Goal: Information Seeking & Learning: Learn about a topic

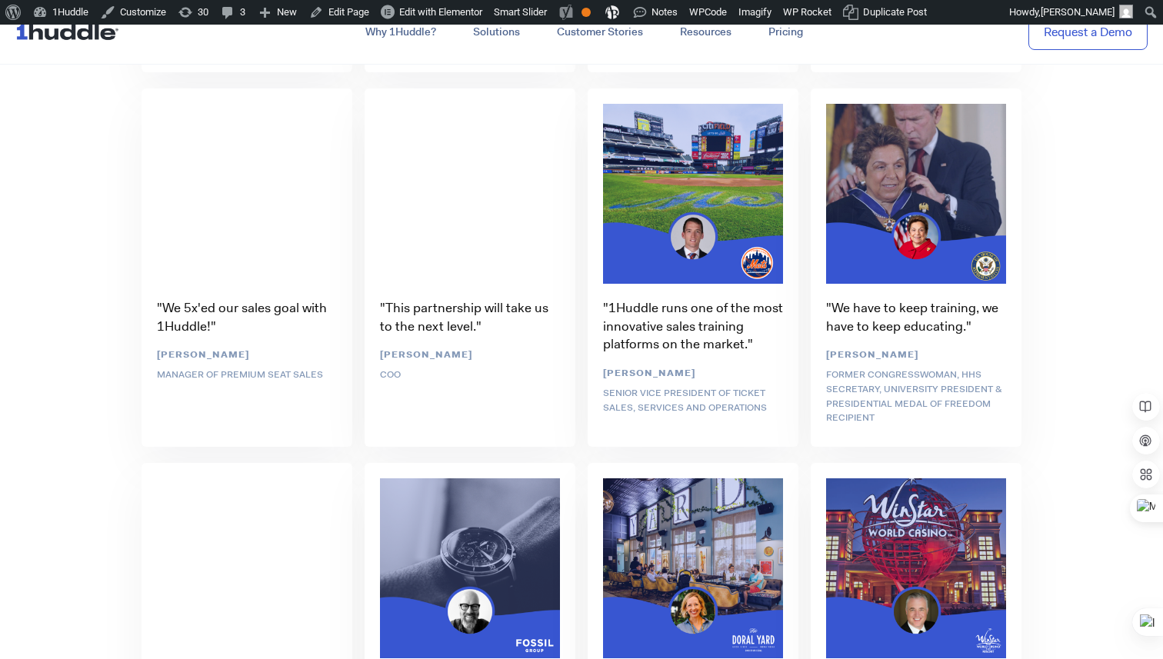
scroll to position [3795, 0]
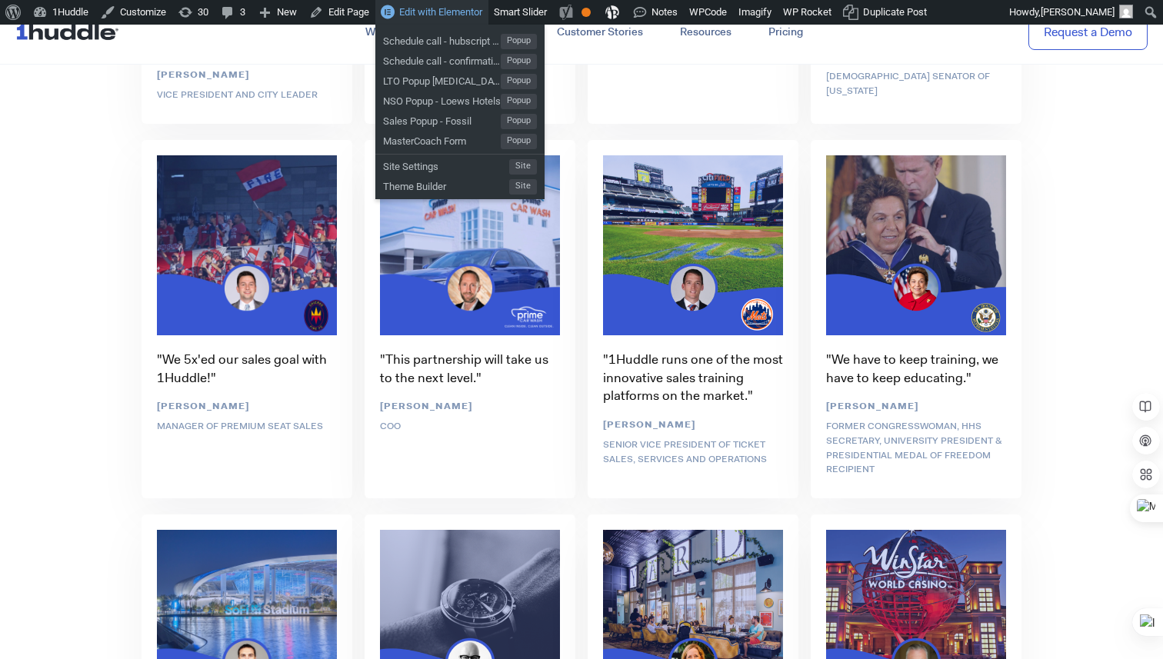
click at [463, 16] on span "Edit with Elementor" at bounding box center [440, 12] width 83 height 12
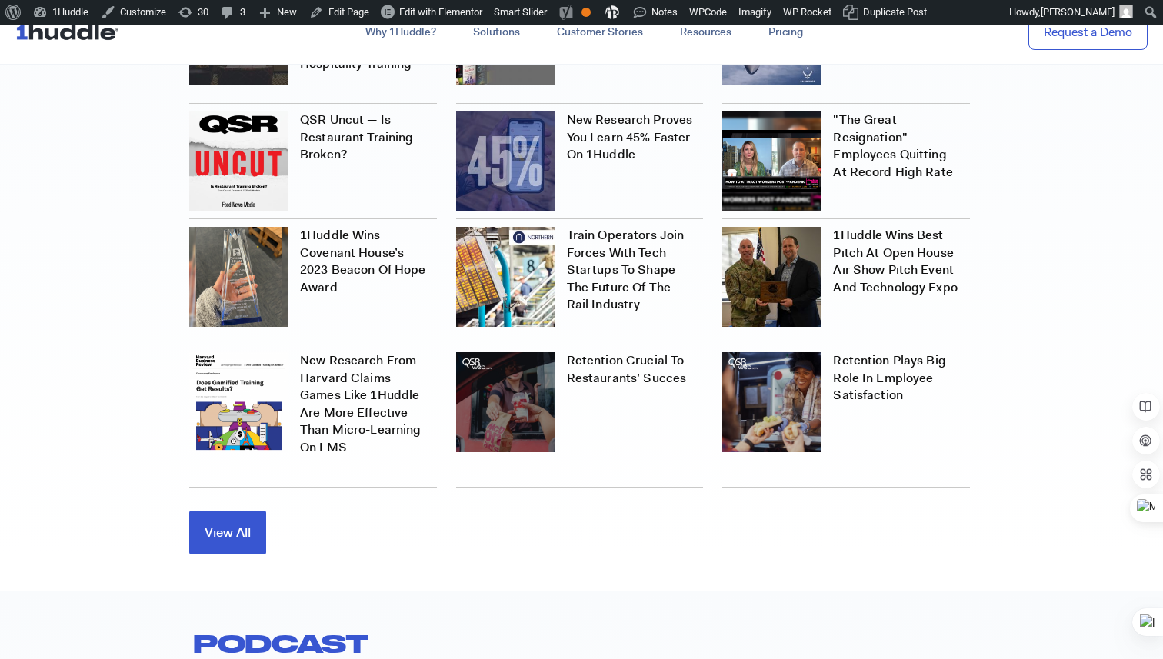
scroll to position [4914, 0]
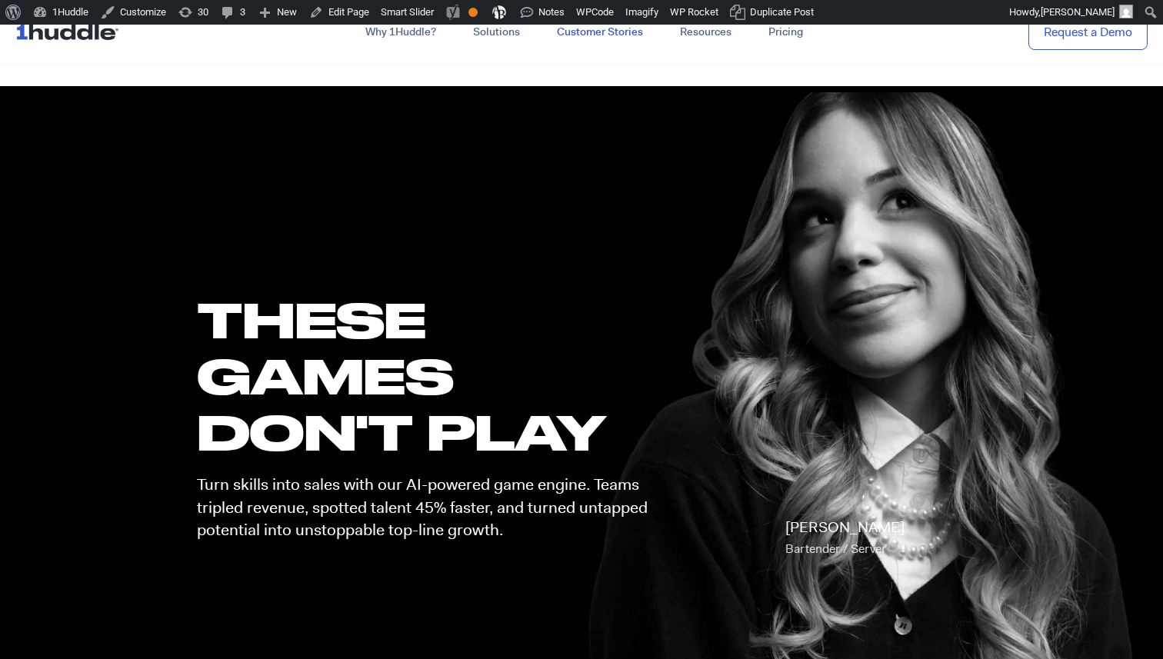
click at [594, 40] on link "Customer Stories" at bounding box center [599, 32] width 123 height 28
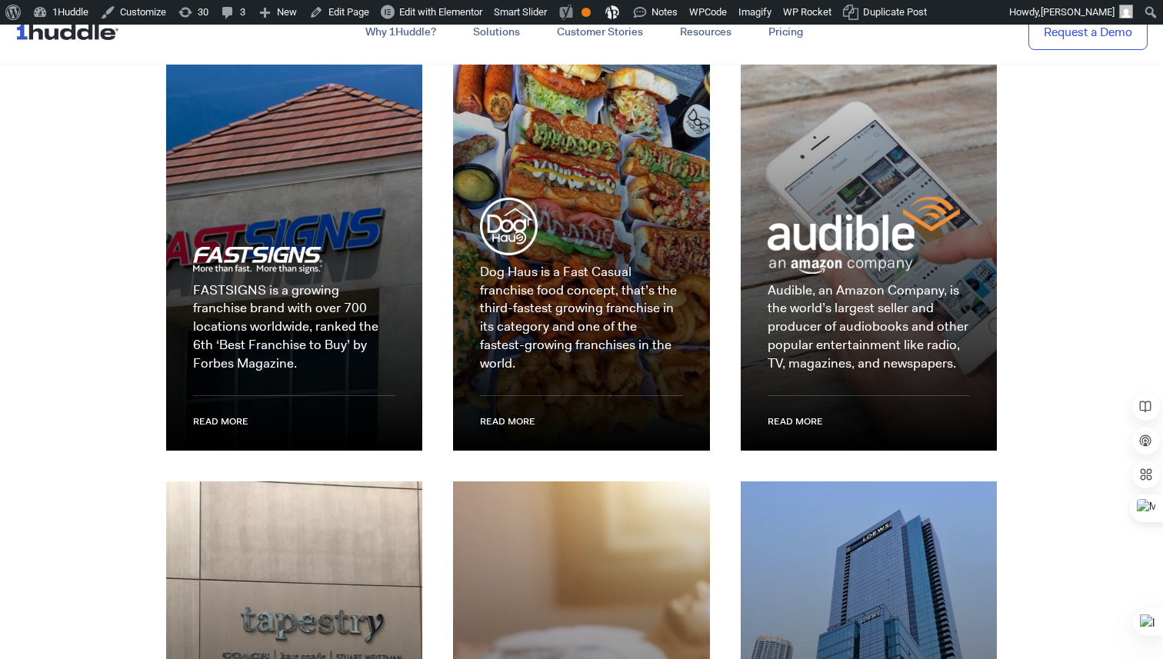
scroll to position [2001, 0]
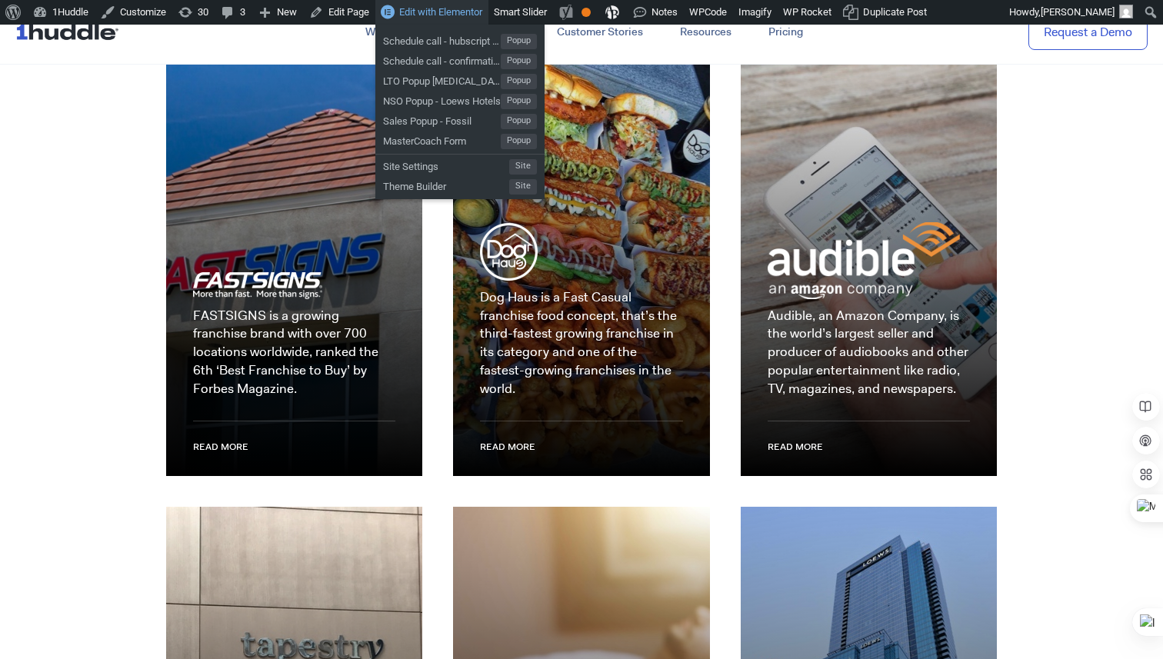
click at [458, 13] on span "Edit with Elementor" at bounding box center [440, 12] width 83 height 12
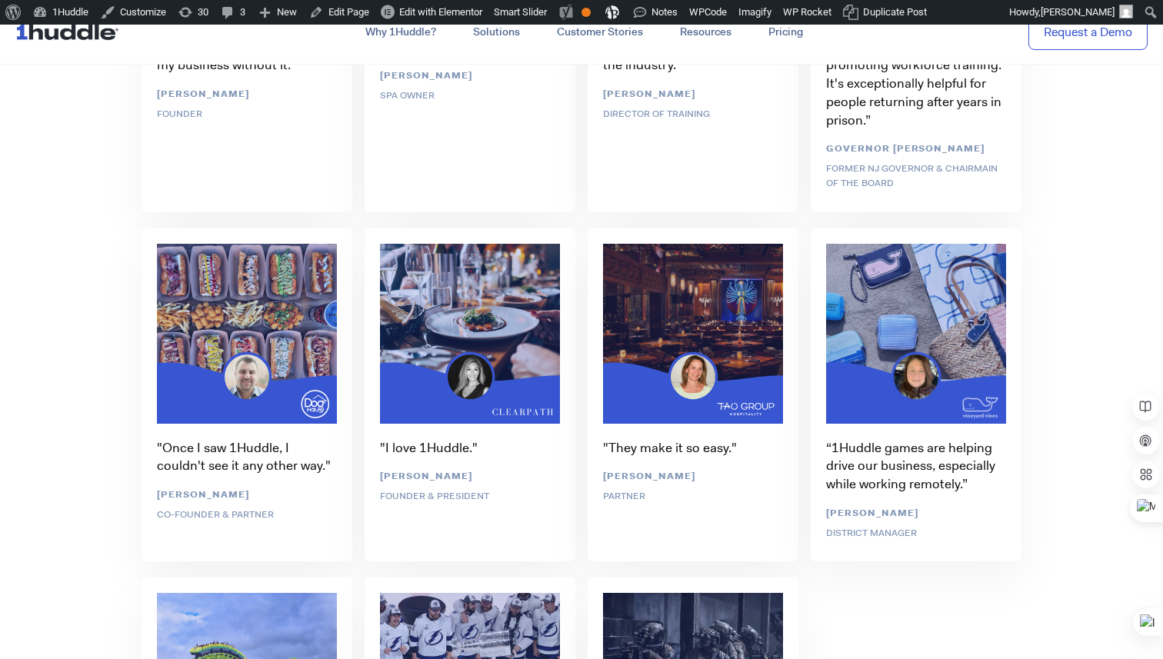
scroll to position [5647, 0]
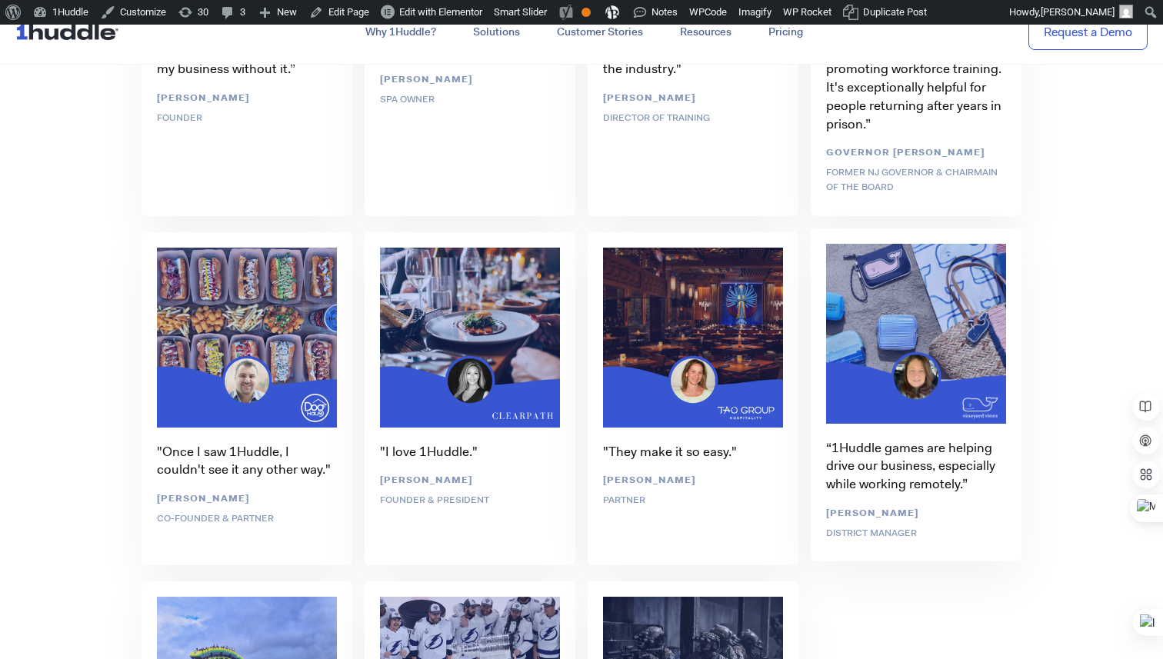
click at [911, 395] on div "“1Huddle games are helping drive our business, especially while working remotel…" at bounding box center [915, 397] width 223 height 350
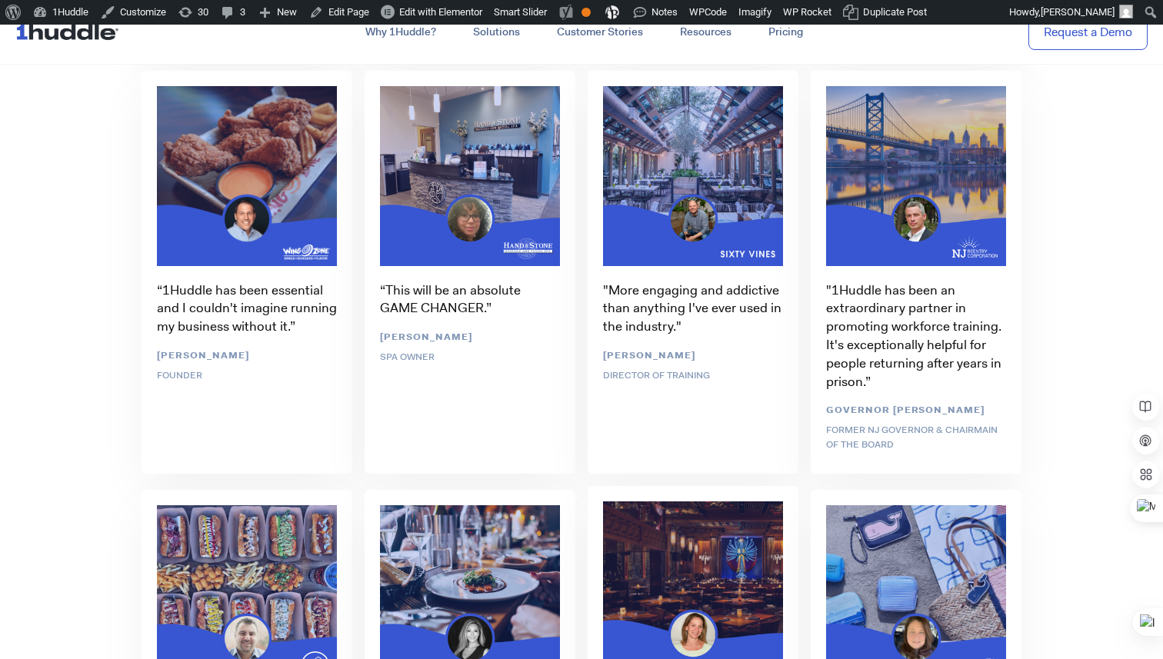
scroll to position [5281, 0]
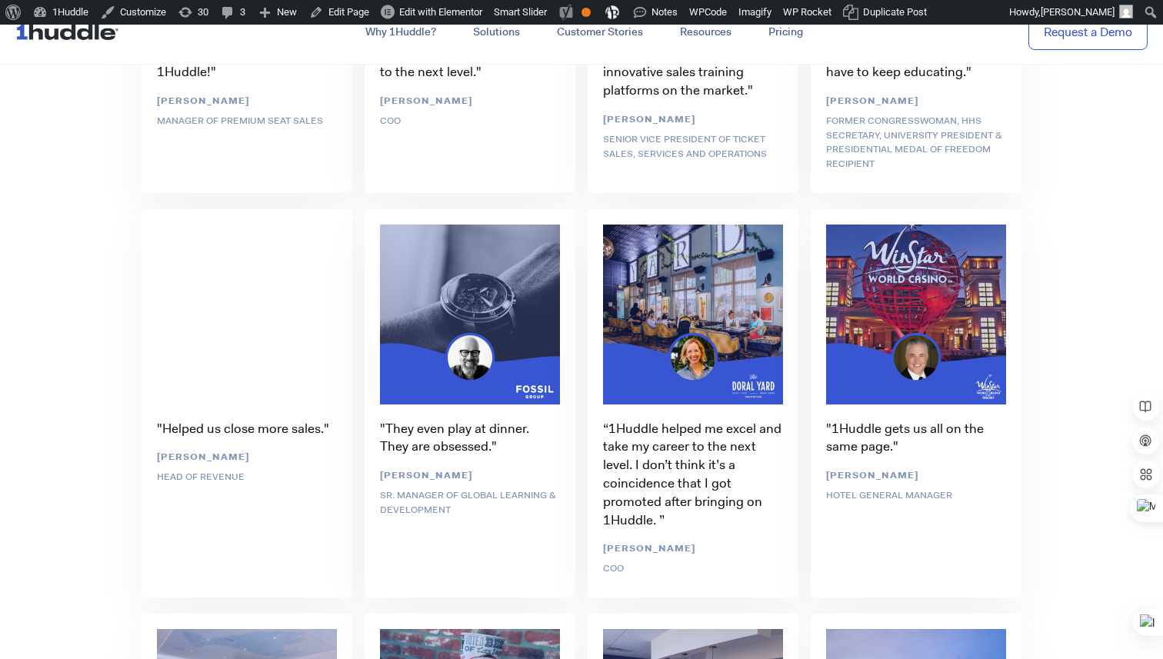
scroll to position [4282, 0]
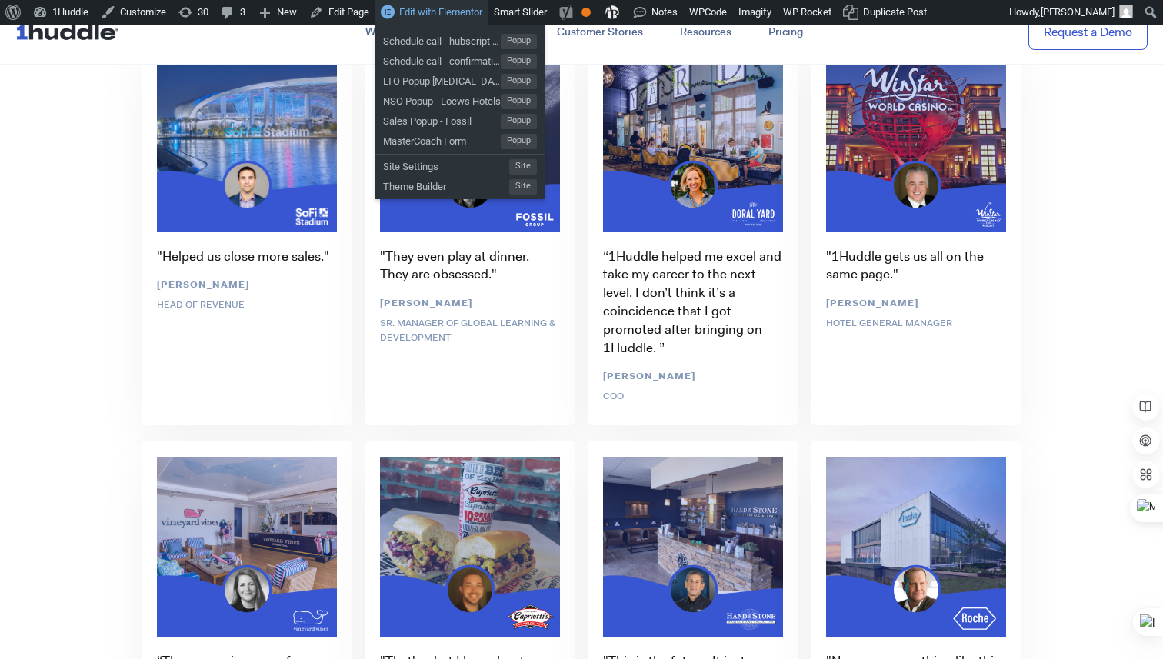
click at [458, 18] on link "Edit with Elementor" at bounding box center [431, 12] width 113 height 25
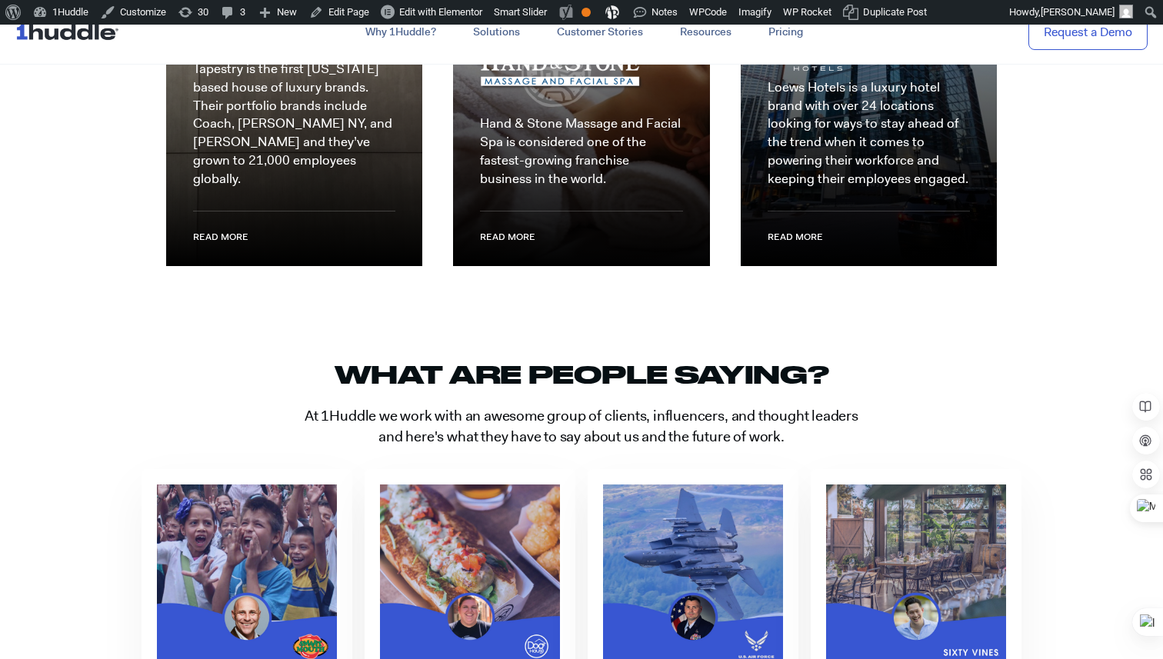
scroll to position [2678, 0]
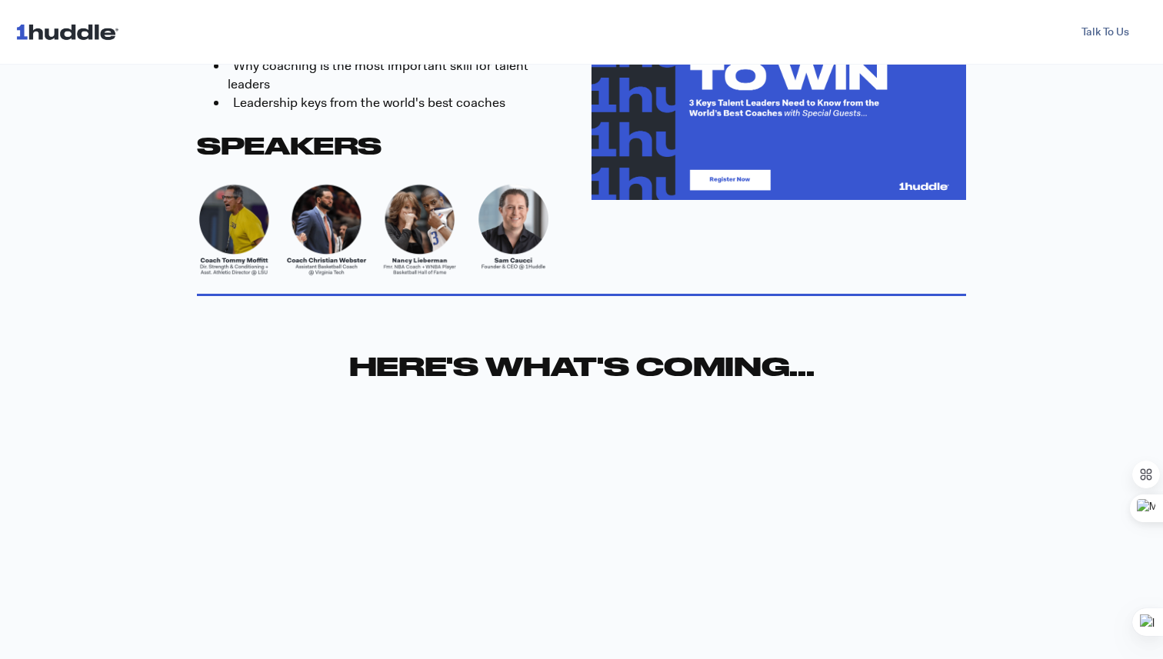
scroll to position [626, 0]
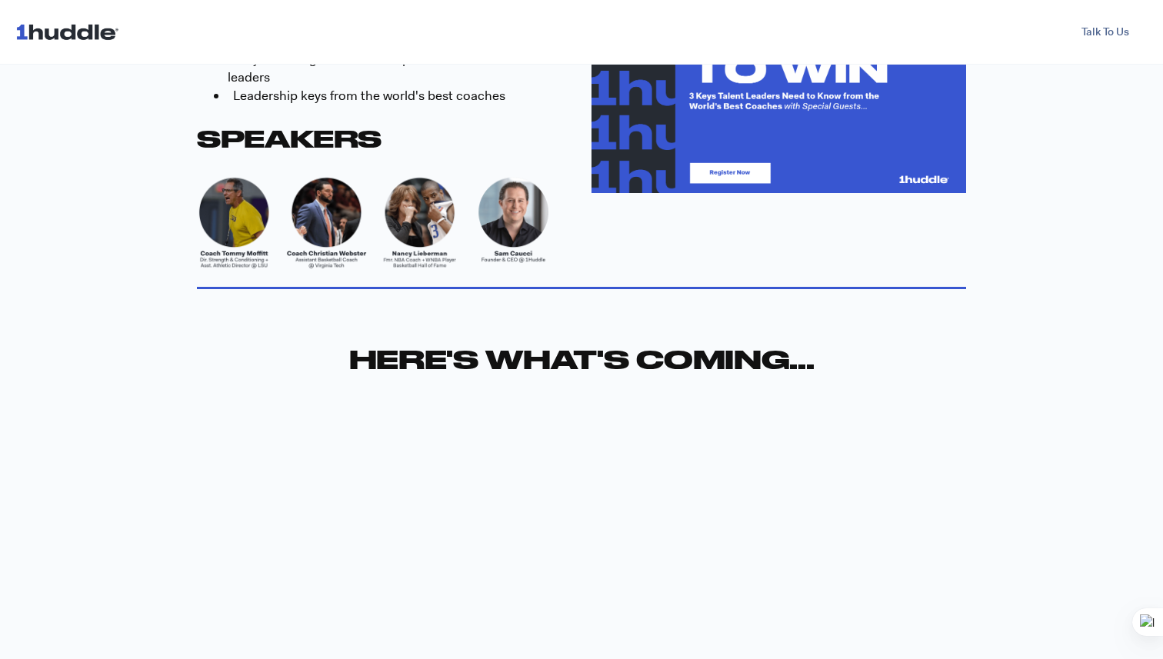
scroll to position [638, 0]
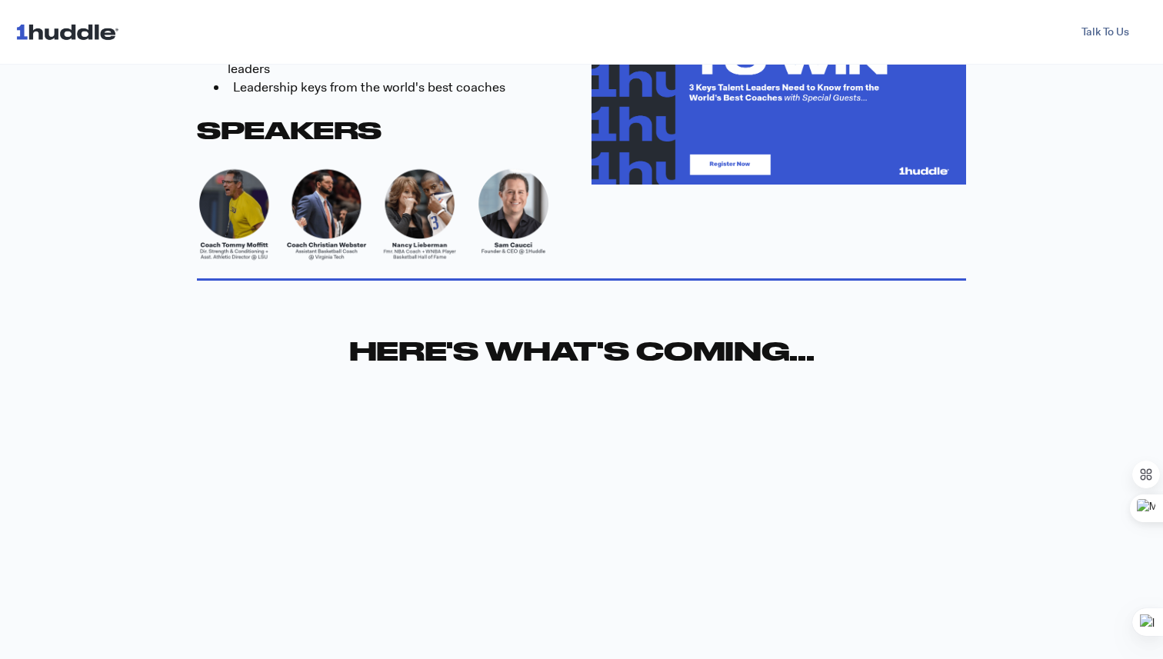
click at [418, 188] on img at bounding box center [384, 214] width 374 height 112
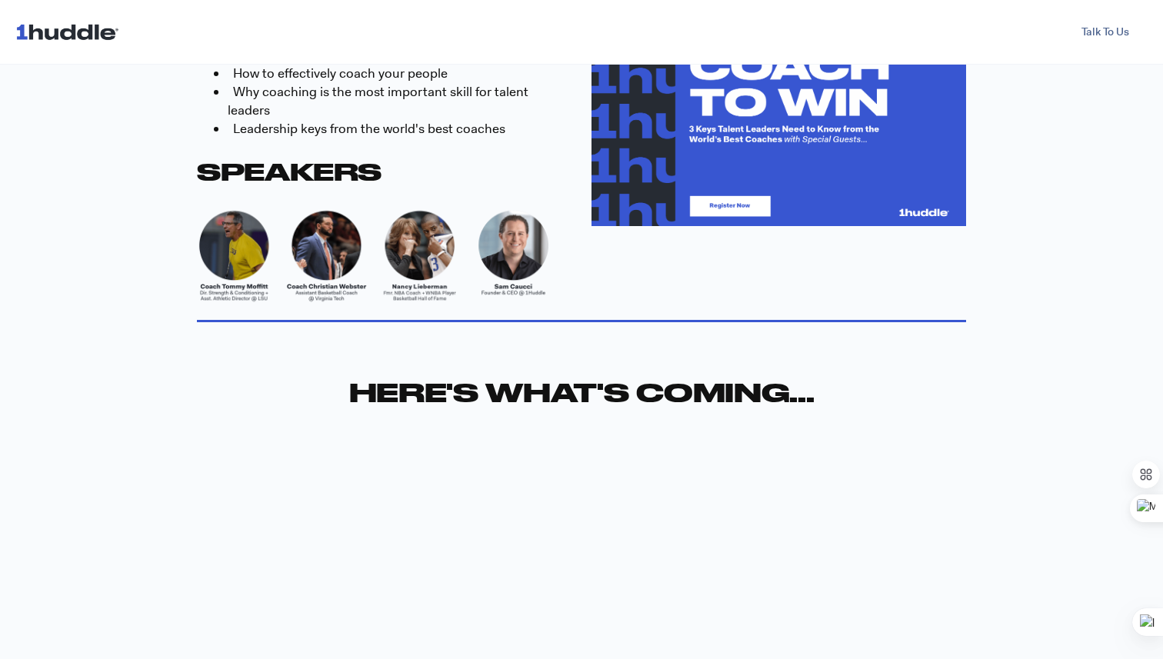
scroll to position [319, 0]
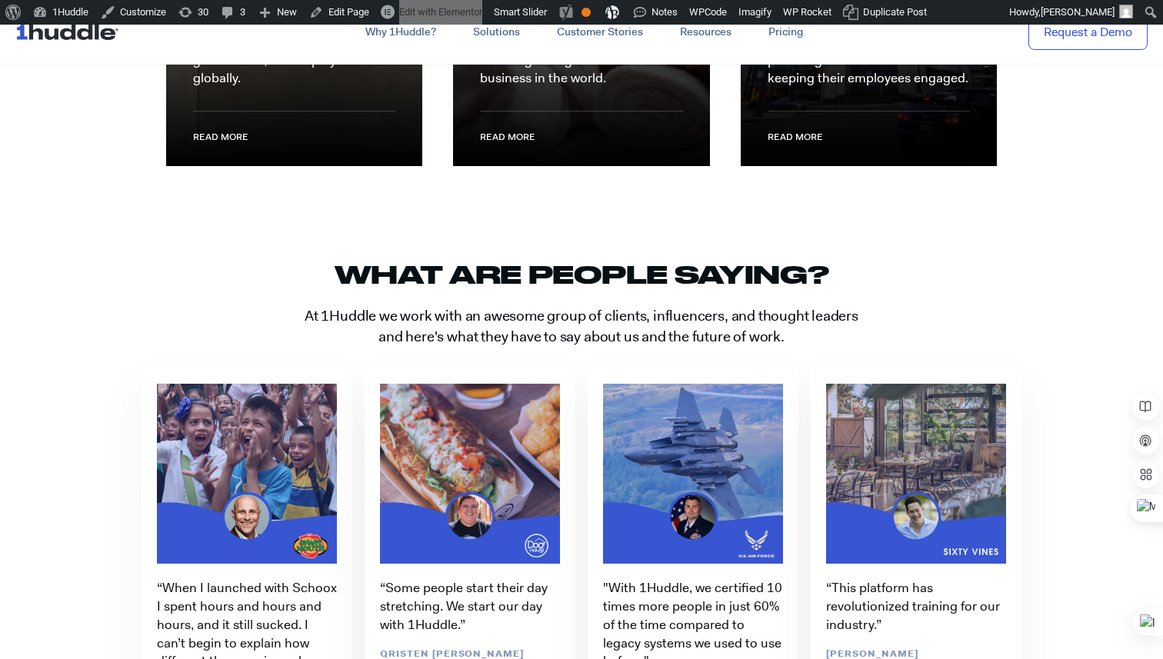
scroll to position [2740, 0]
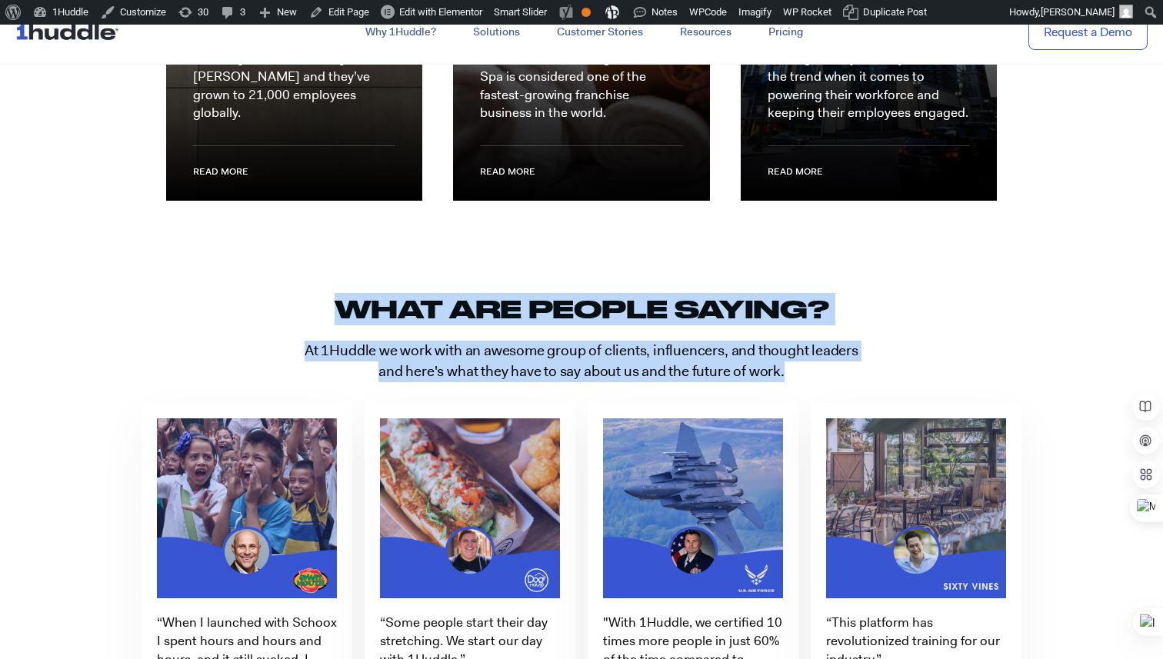
drag, startPoint x: 331, startPoint y: 309, endPoint x: 890, endPoint y: 371, distance: 561.7
copy div "What are people saying? At 1Huddle we work with an awesome group of clients, in…"
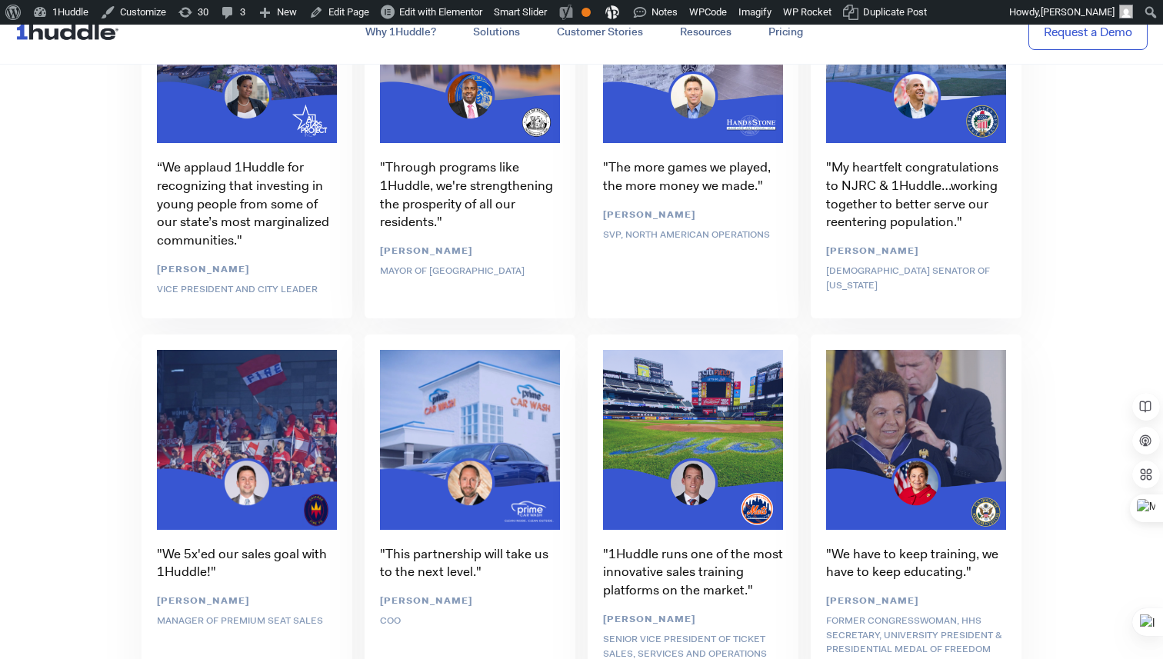
scroll to position [3665, 0]
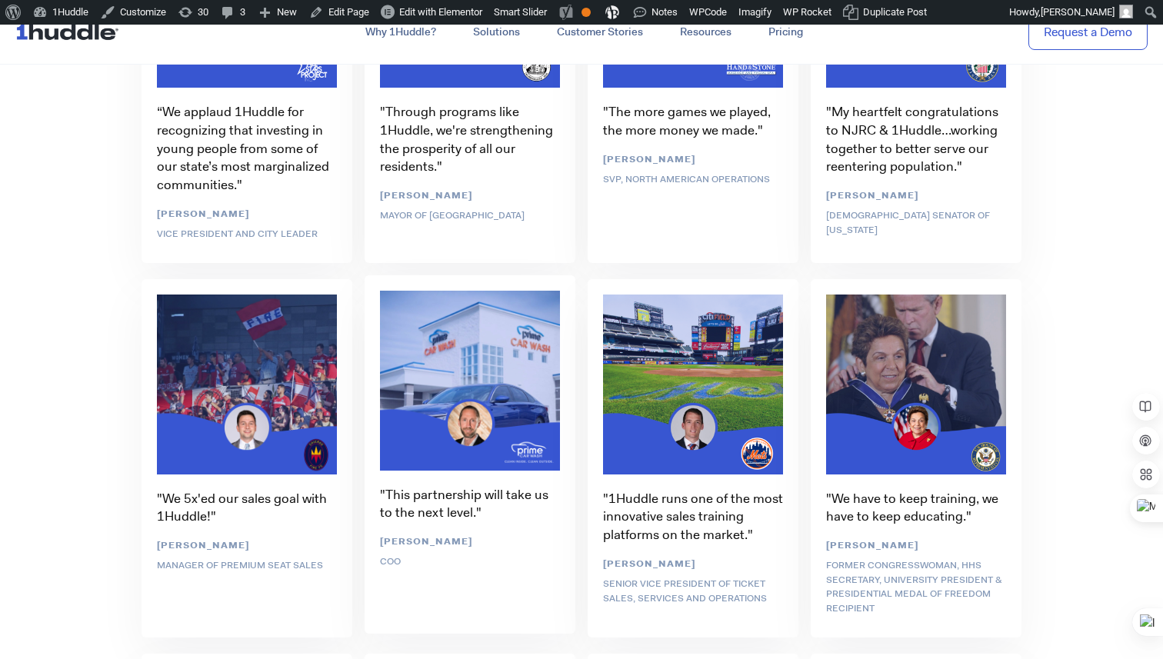
click at [456, 348] on div ""This partnership will take us to the next level." Brian Kimberlin COO" at bounding box center [469, 456] width 223 height 374
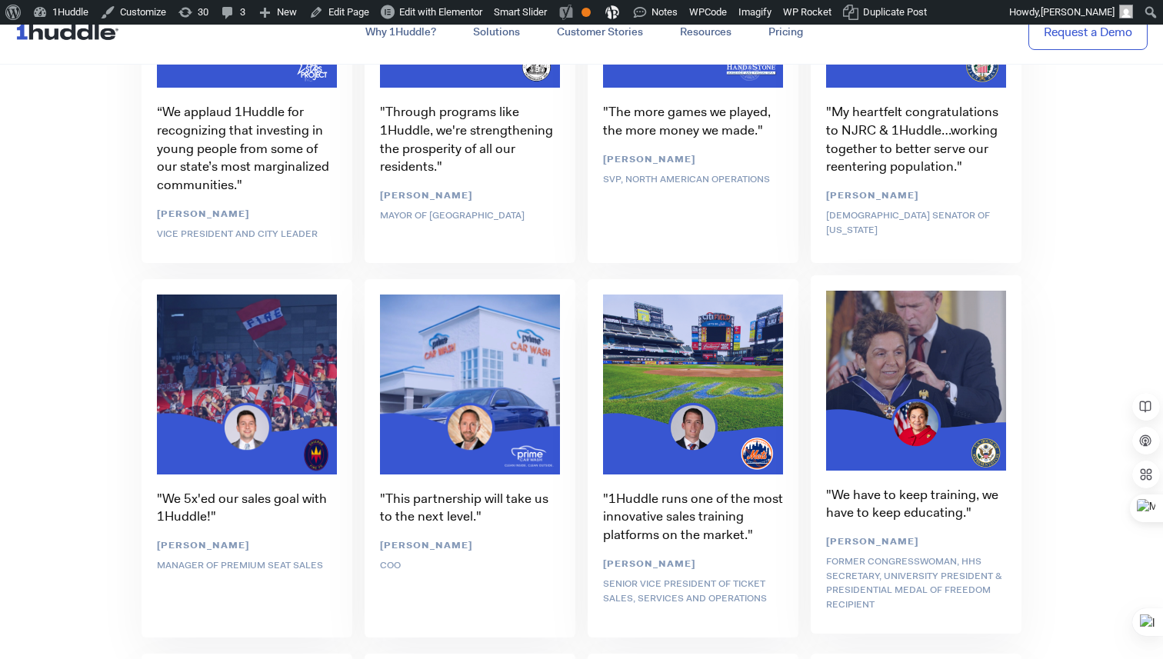
click at [923, 398] on div ""We have to keep training, we have to keep educating." [PERSON_NAME] Former Con…" at bounding box center [915, 456] width 223 height 374
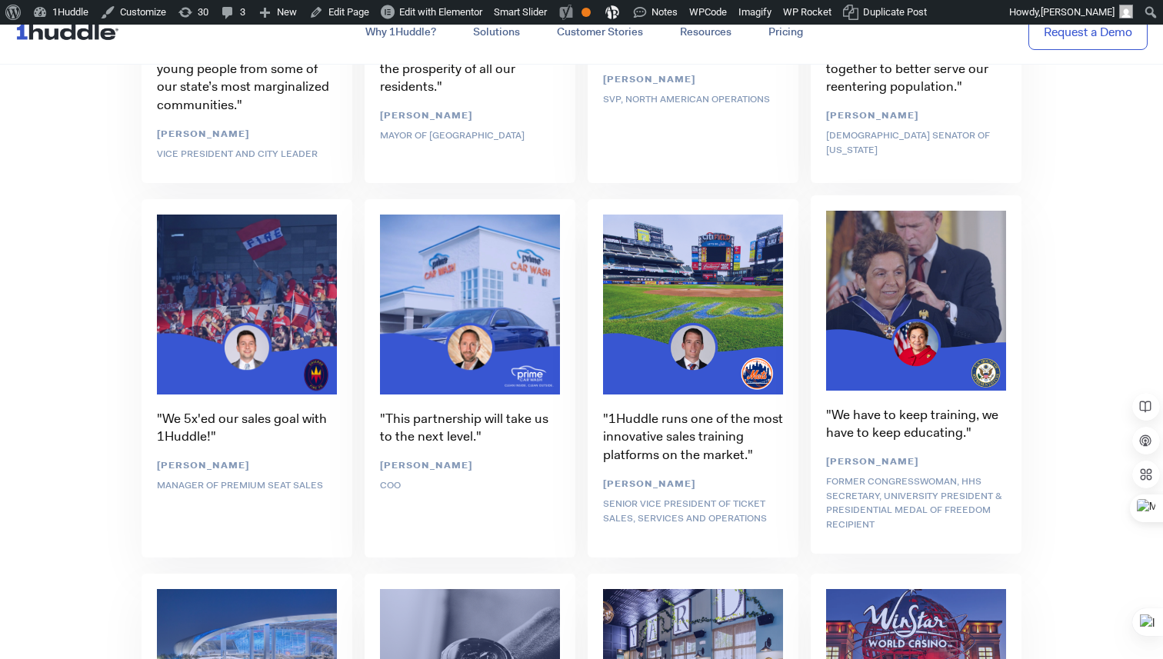
scroll to position [3753, 0]
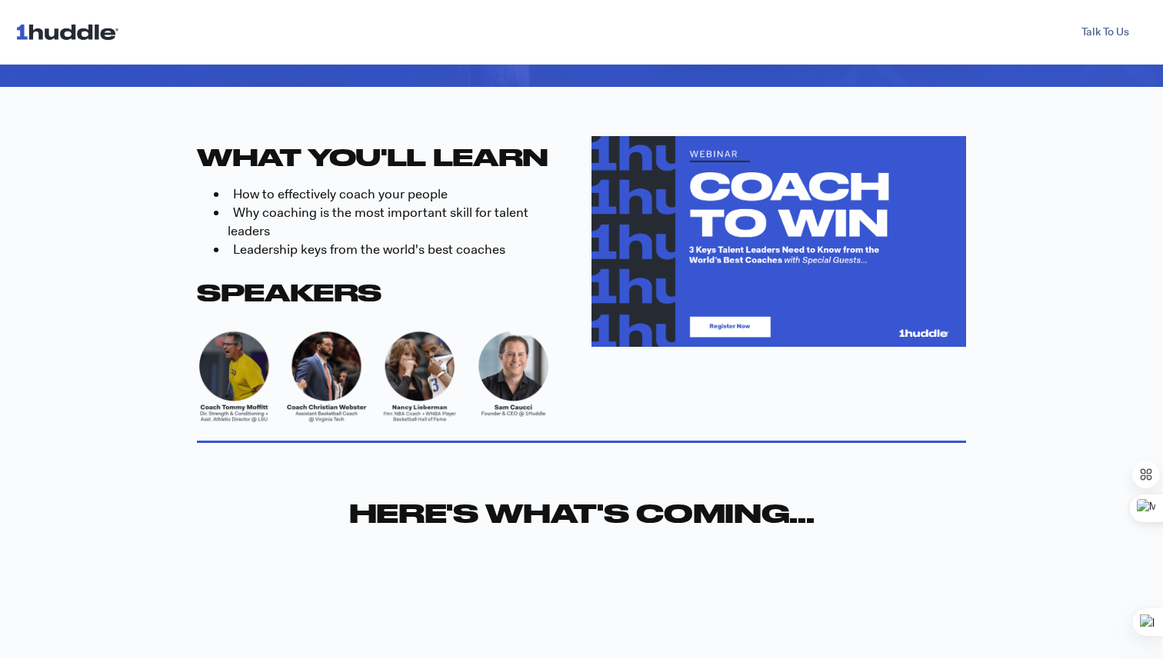
scroll to position [502, 0]
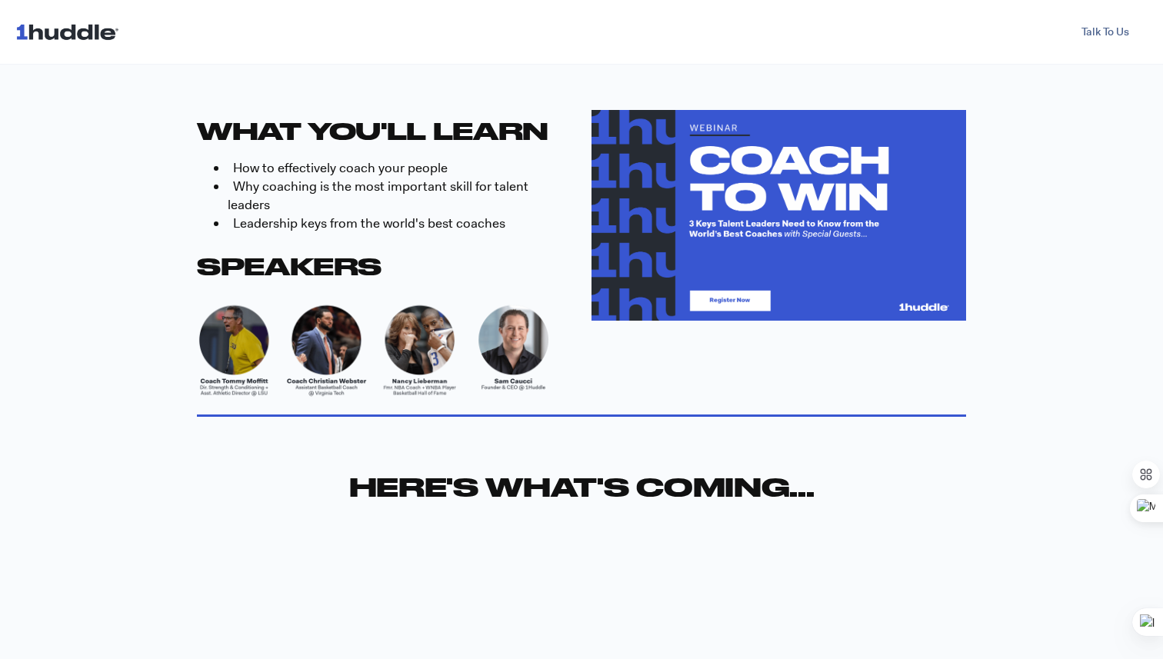
click at [427, 335] on img at bounding box center [384, 350] width 374 height 112
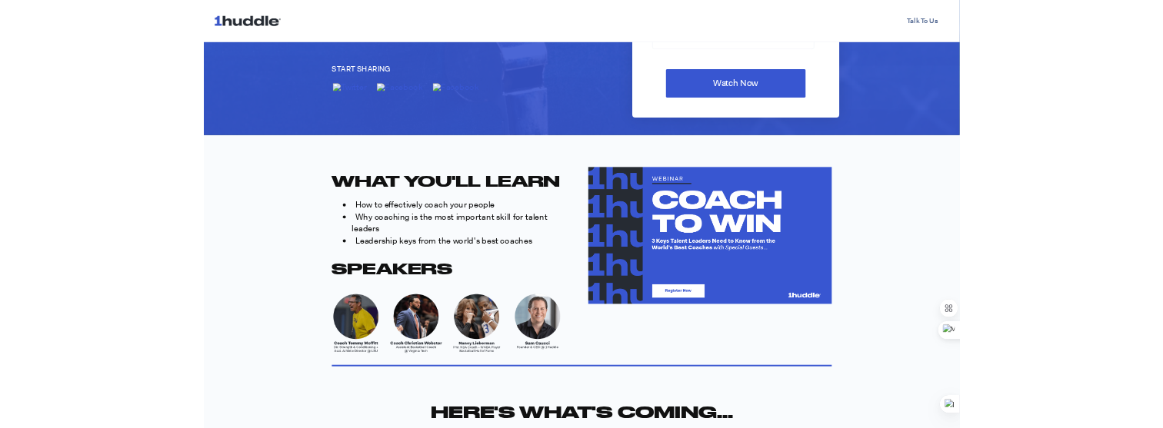
scroll to position [364, 0]
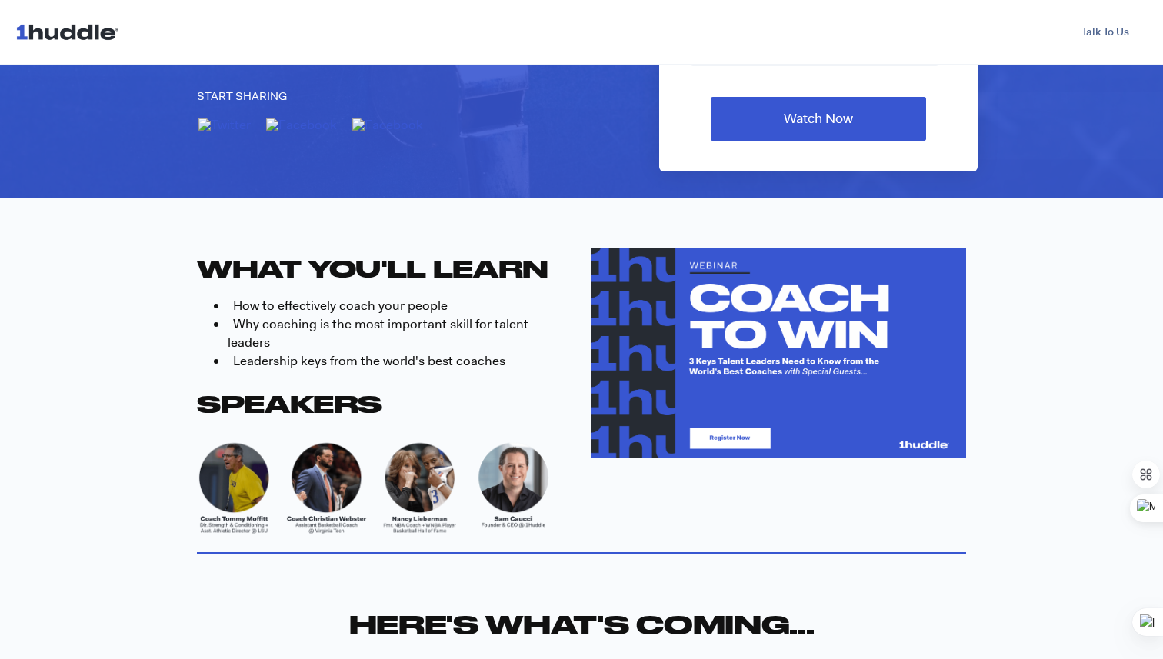
click at [304, 326] on span "Why coaching is the most important skill for talent leaders" at bounding box center [378, 332] width 301 height 35
click at [411, 457] on img at bounding box center [384, 488] width 374 height 112
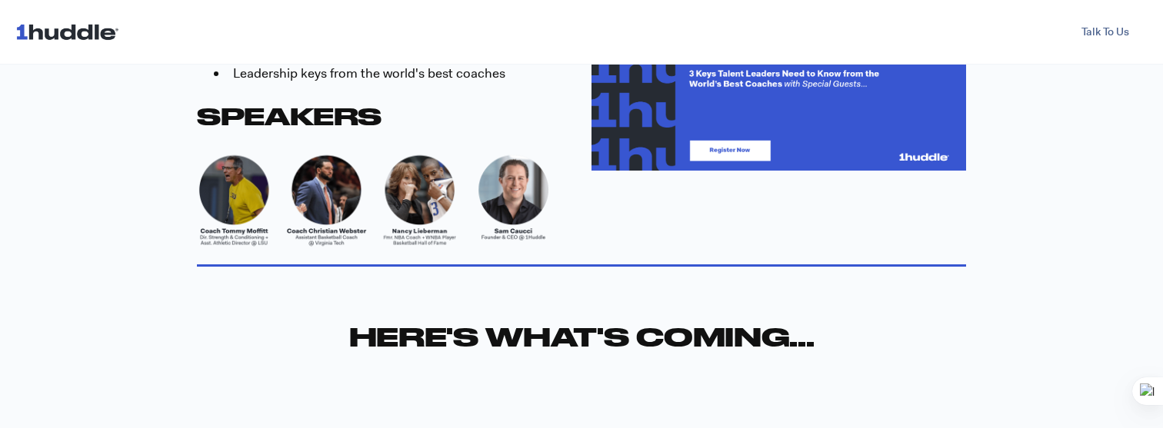
scroll to position [649, 0]
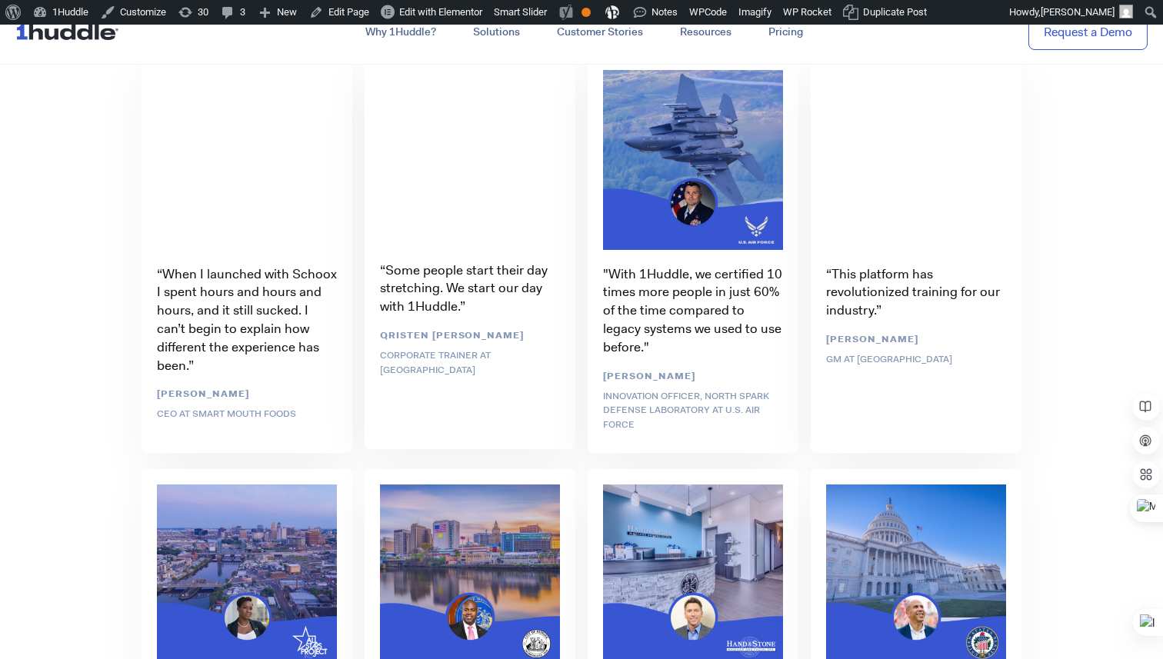
scroll to position [3082, 0]
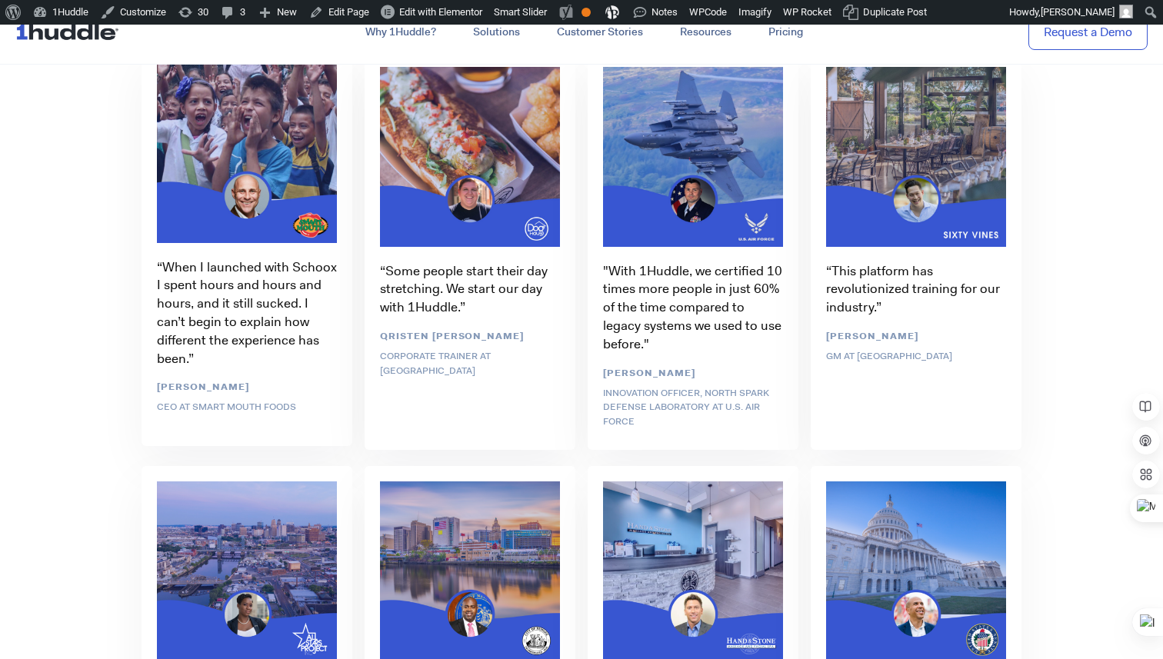
click at [311, 424] on div "“When I launched with Schoox I spent hours and hours and hours, and it still su…" at bounding box center [246, 249] width 223 height 415
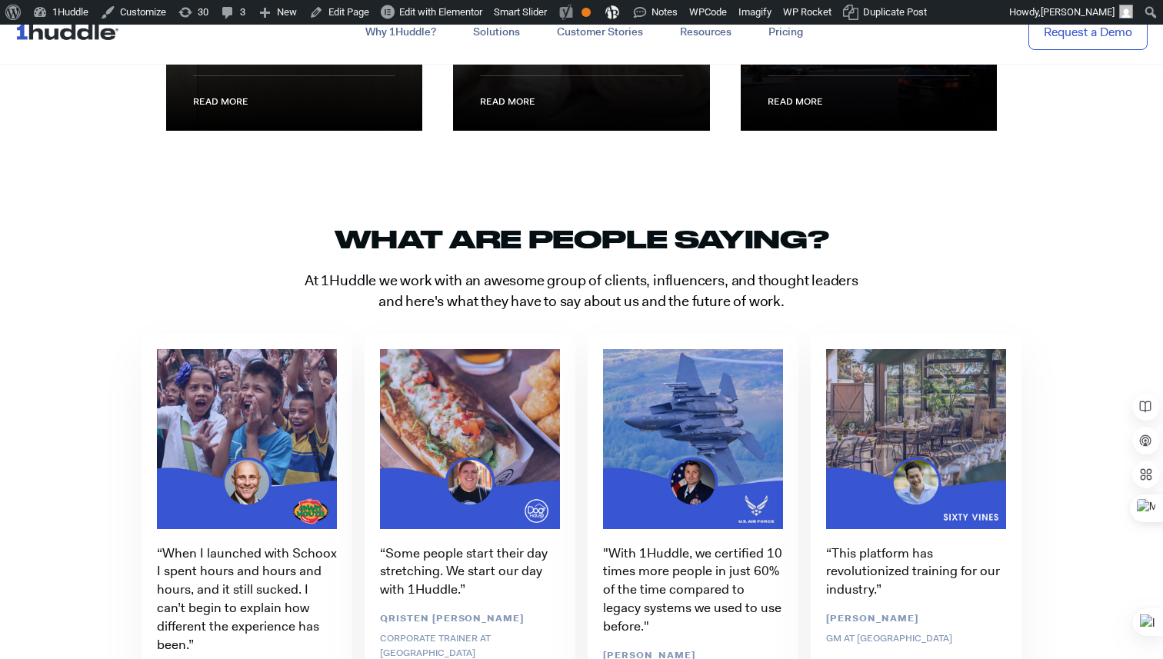
scroll to position [2839, 0]
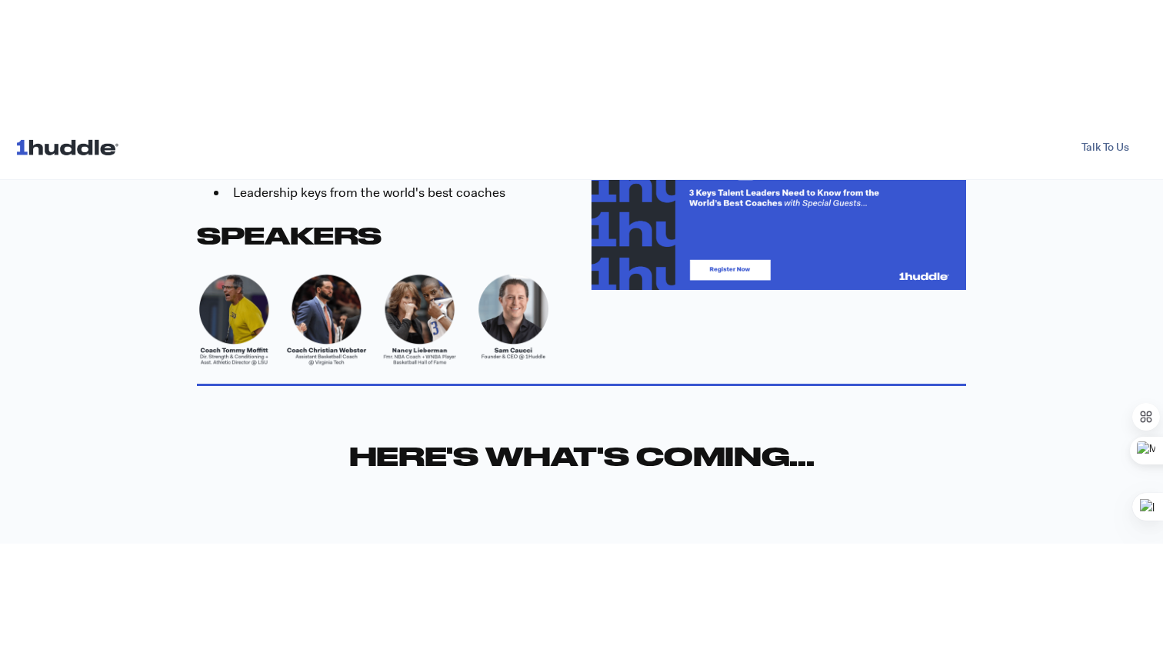
scroll to position [649, 0]
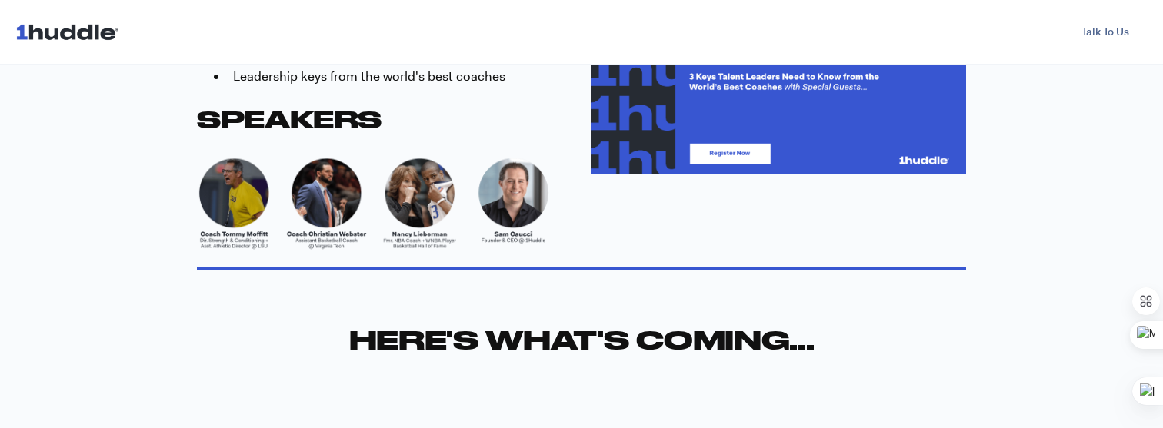
click at [627, 237] on div "WHAT YOU'LL LEARN How to effectively coach your people Why coaching is the most…" at bounding box center [581, 112] width 769 height 298
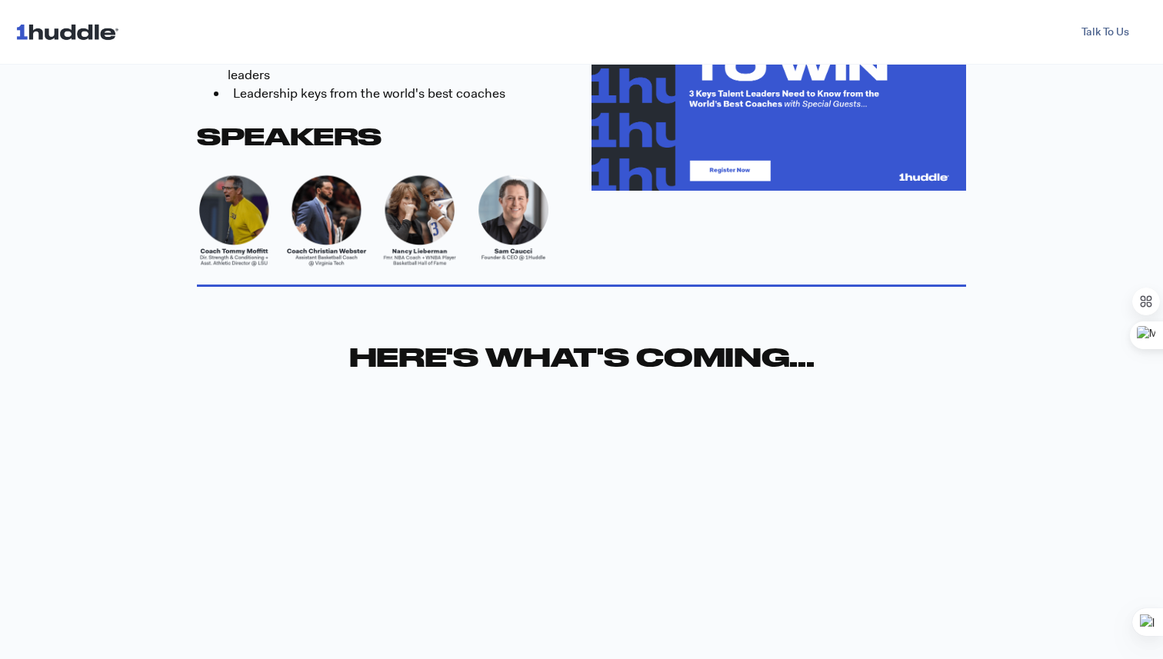
scroll to position [0, 0]
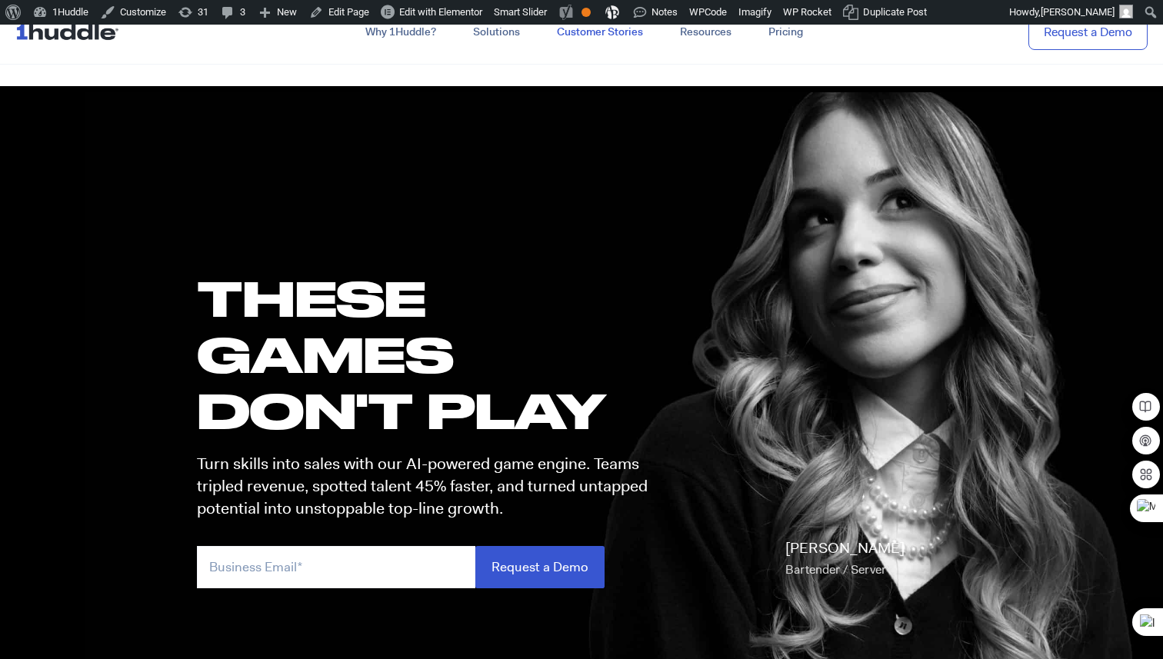
click at [599, 33] on link "Customer Stories" at bounding box center [599, 32] width 123 height 28
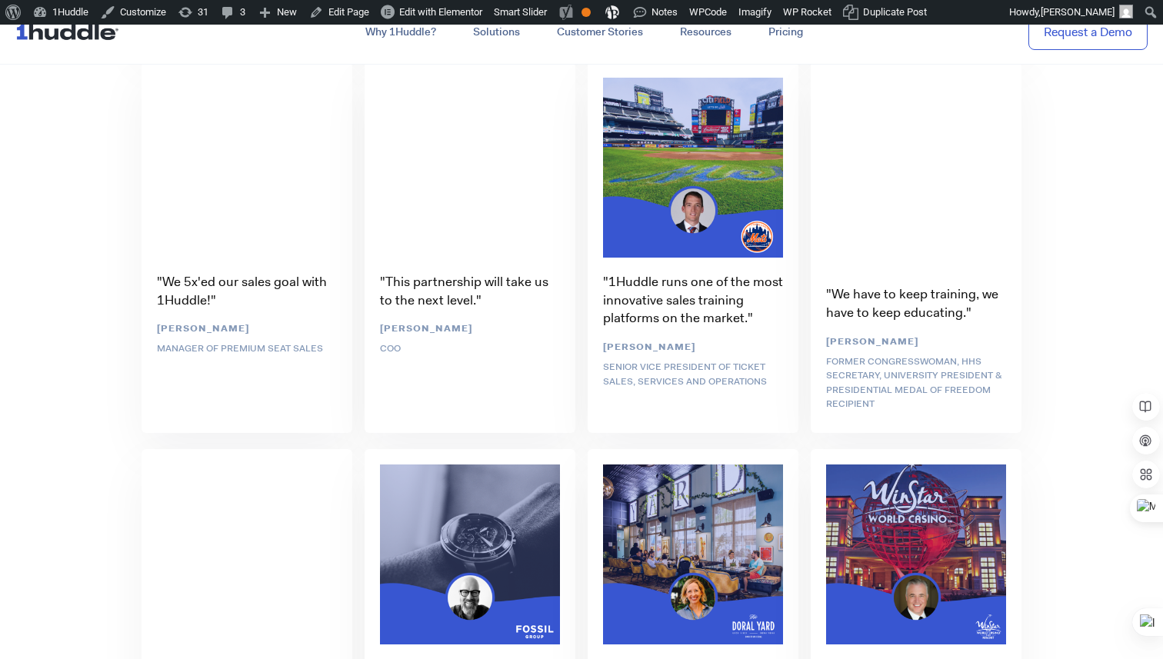
scroll to position [3848, 0]
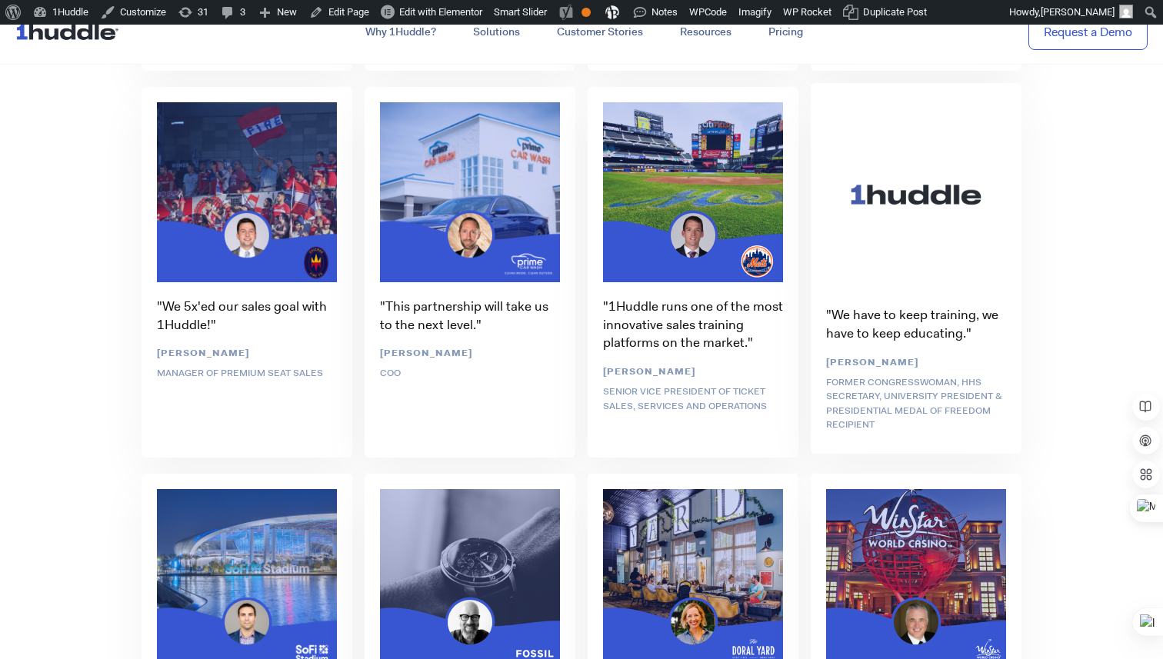
click at [922, 211] on div ""We have to keep training, we have to keep educating." Donna Shalala Former Con…" at bounding box center [915, 270] width 223 height 387
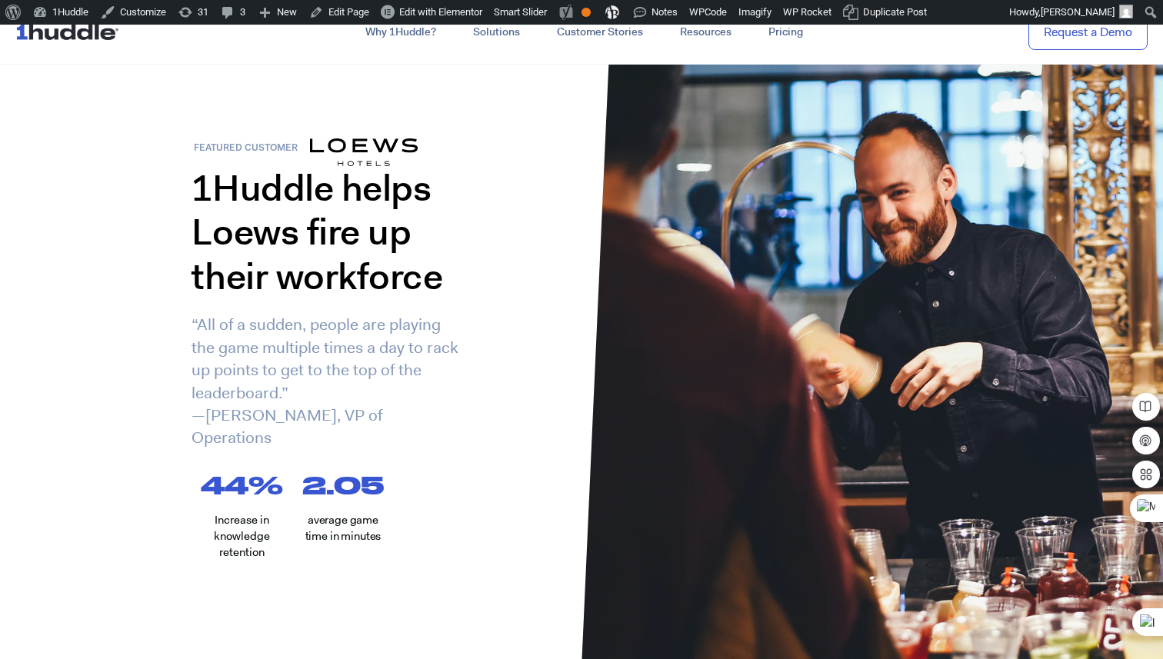
scroll to position [0, 0]
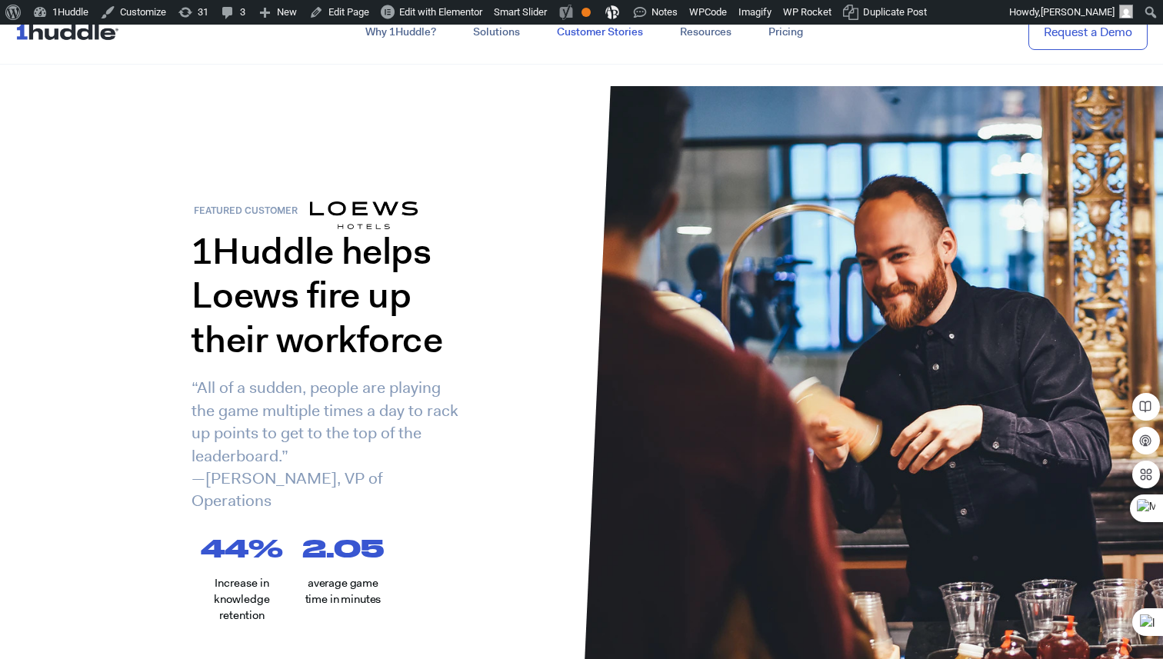
click at [621, 25] on link "Customer Stories" at bounding box center [599, 32] width 123 height 28
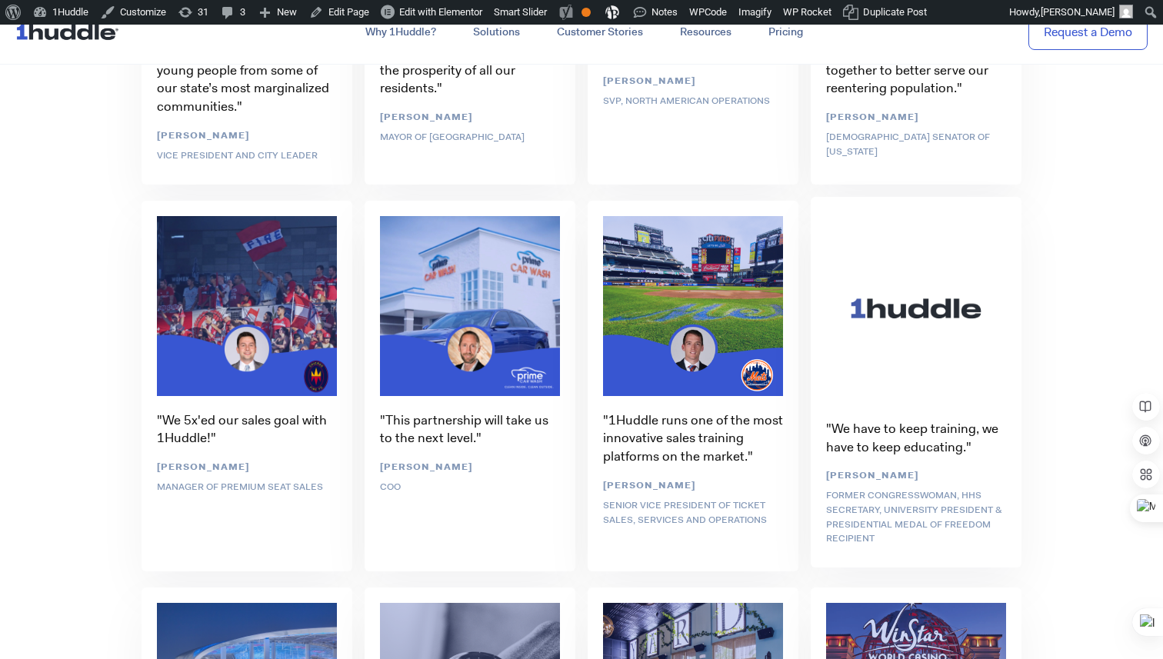
click at [1022, 271] on div ""We have to keep training, we have to keep educating." Donna Shalala Former Con…" at bounding box center [915, 384] width 223 height 387
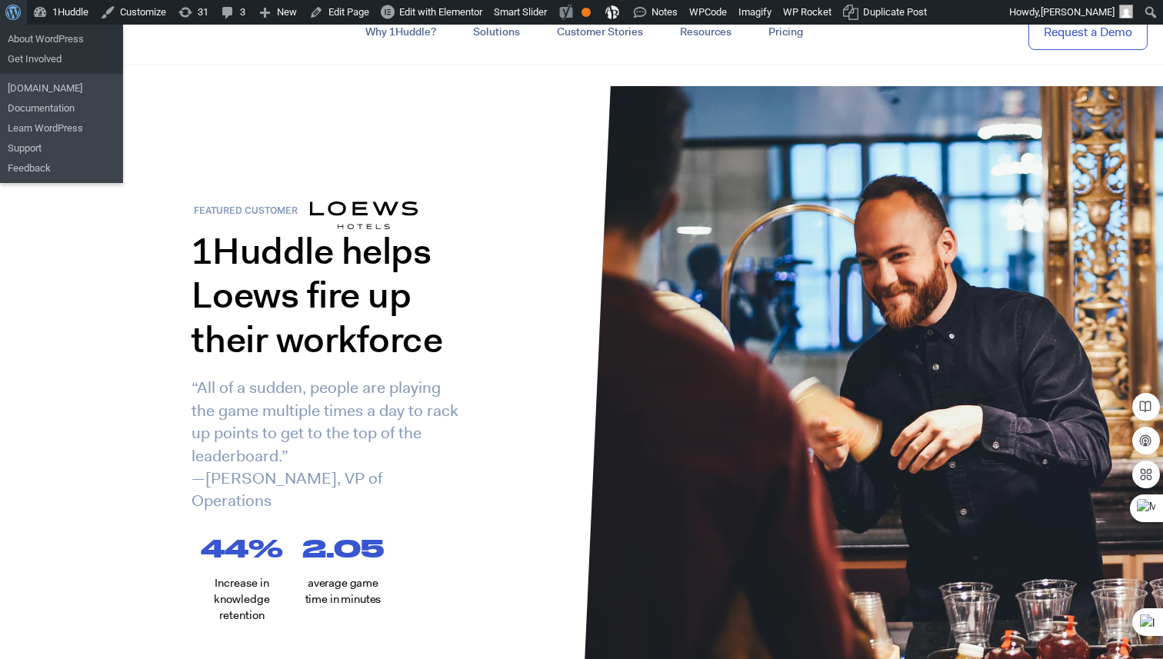
click at [11, 15] on span "Toolbar" at bounding box center [11, 11] width 12 height 22
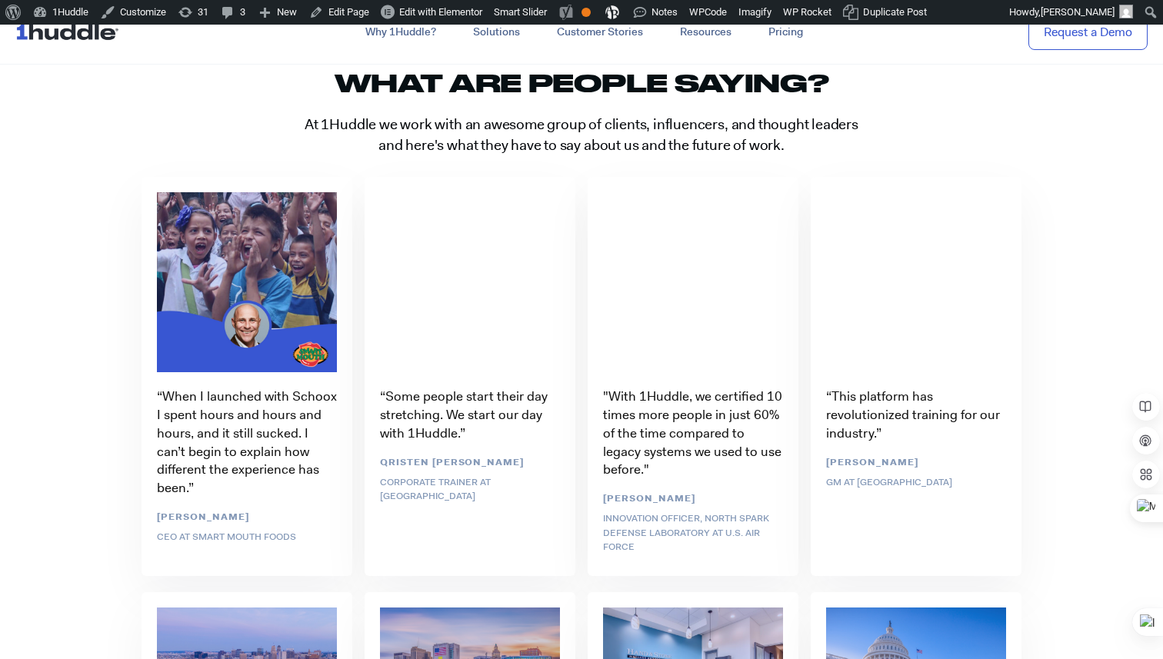
scroll to position [2916, 0]
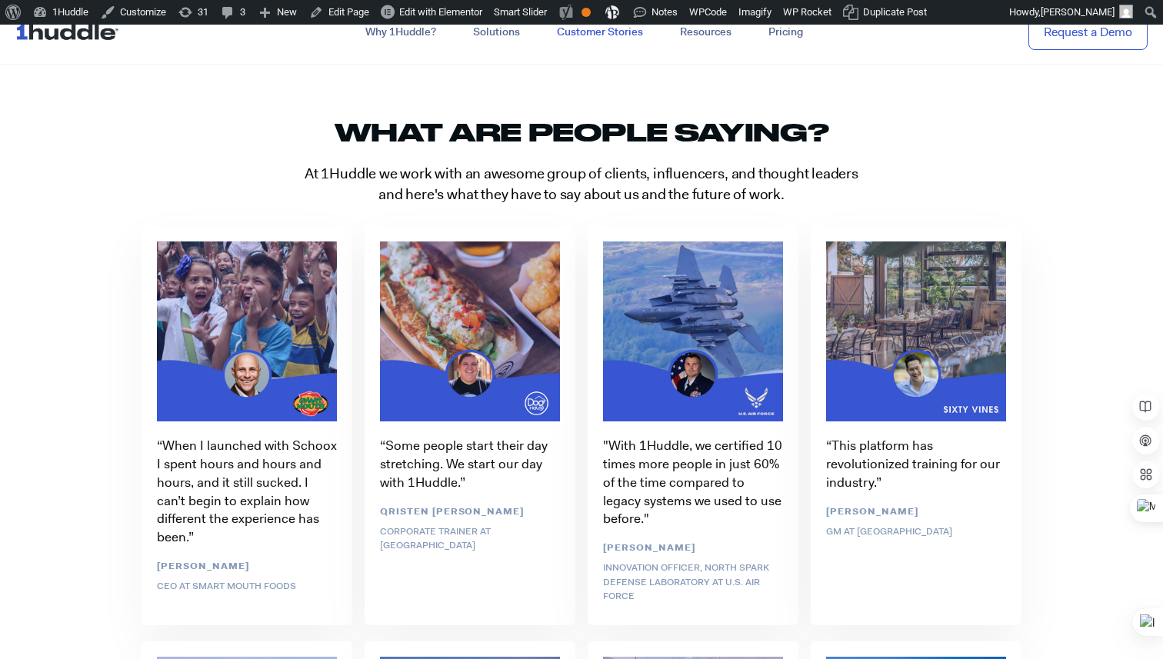
click at [584, 35] on link "Customer Stories" at bounding box center [599, 32] width 123 height 28
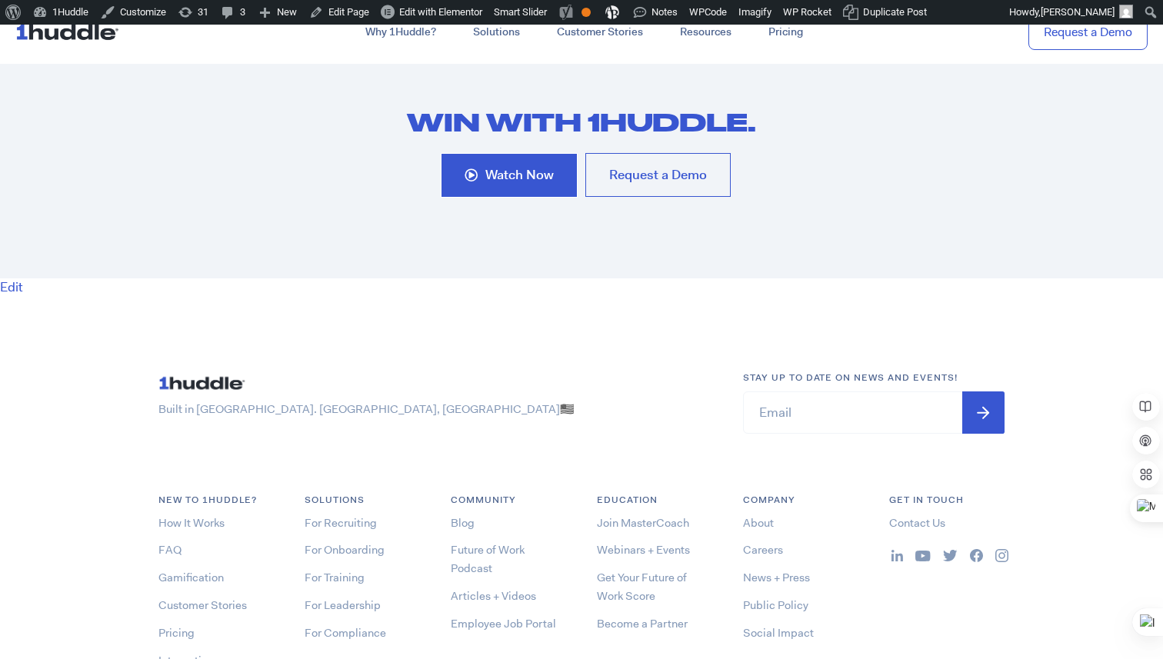
scroll to position [8176, 0]
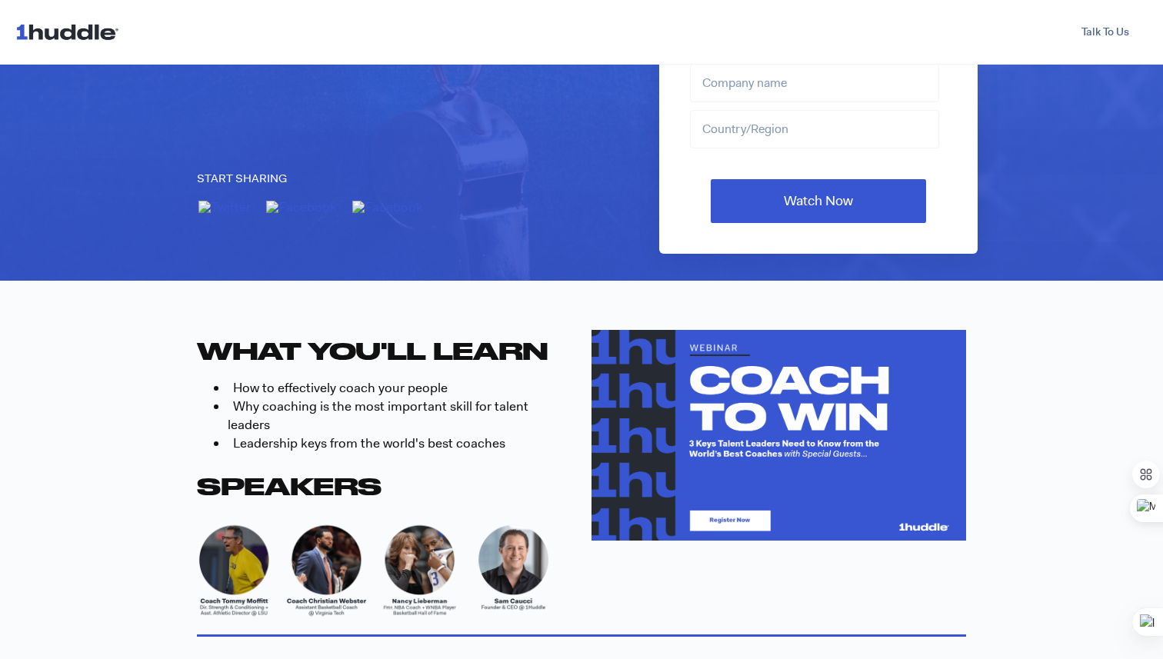
scroll to position [282, 0]
